Goal: Check status: Check status

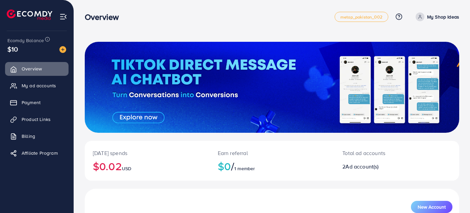
scroll to position [106, 0]
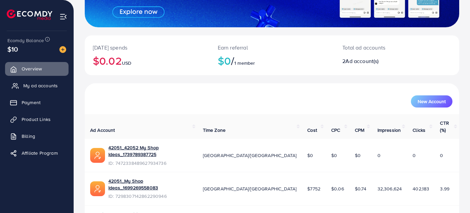
click at [41, 86] on span "My ad accounts" at bounding box center [40, 85] width 34 height 7
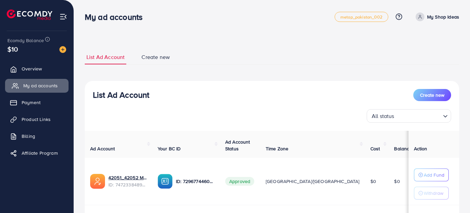
scroll to position [89, 0]
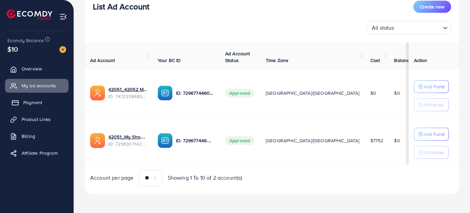
click at [27, 106] on span "Payment" at bounding box center [32, 102] width 19 height 7
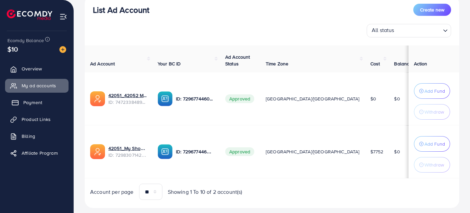
scroll to position [92, 0]
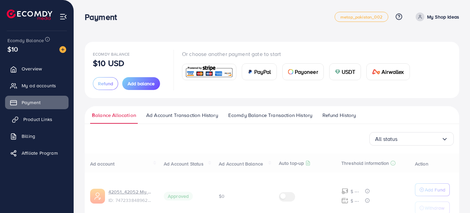
click at [27, 121] on span "Product Links" at bounding box center [37, 119] width 29 height 7
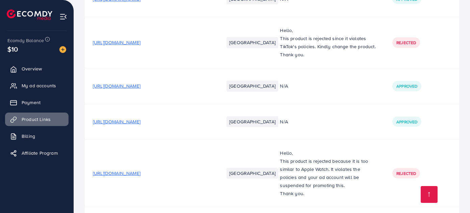
scroll to position [10948, 0]
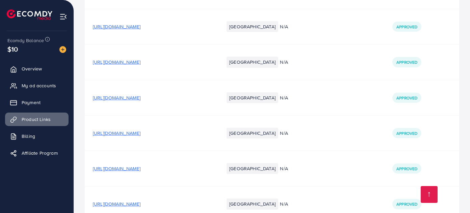
click at [140, 201] on span "[URL][DOMAIN_NAME]" at bounding box center [117, 204] width 48 height 7
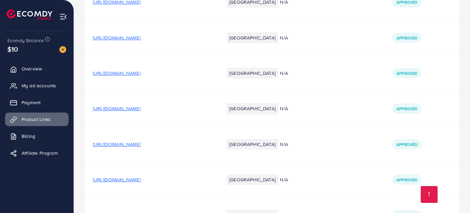
scroll to position [10856, 0]
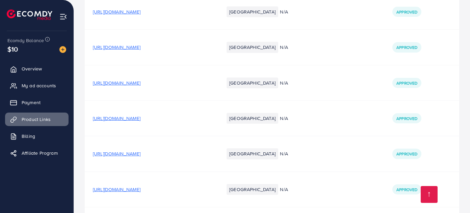
click at [140, 150] on span "[URL][DOMAIN_NAME]" at bounding box center [117, 153] width 48 height 7
